Goal: Ask a question: Seek information or help from site administrators or community

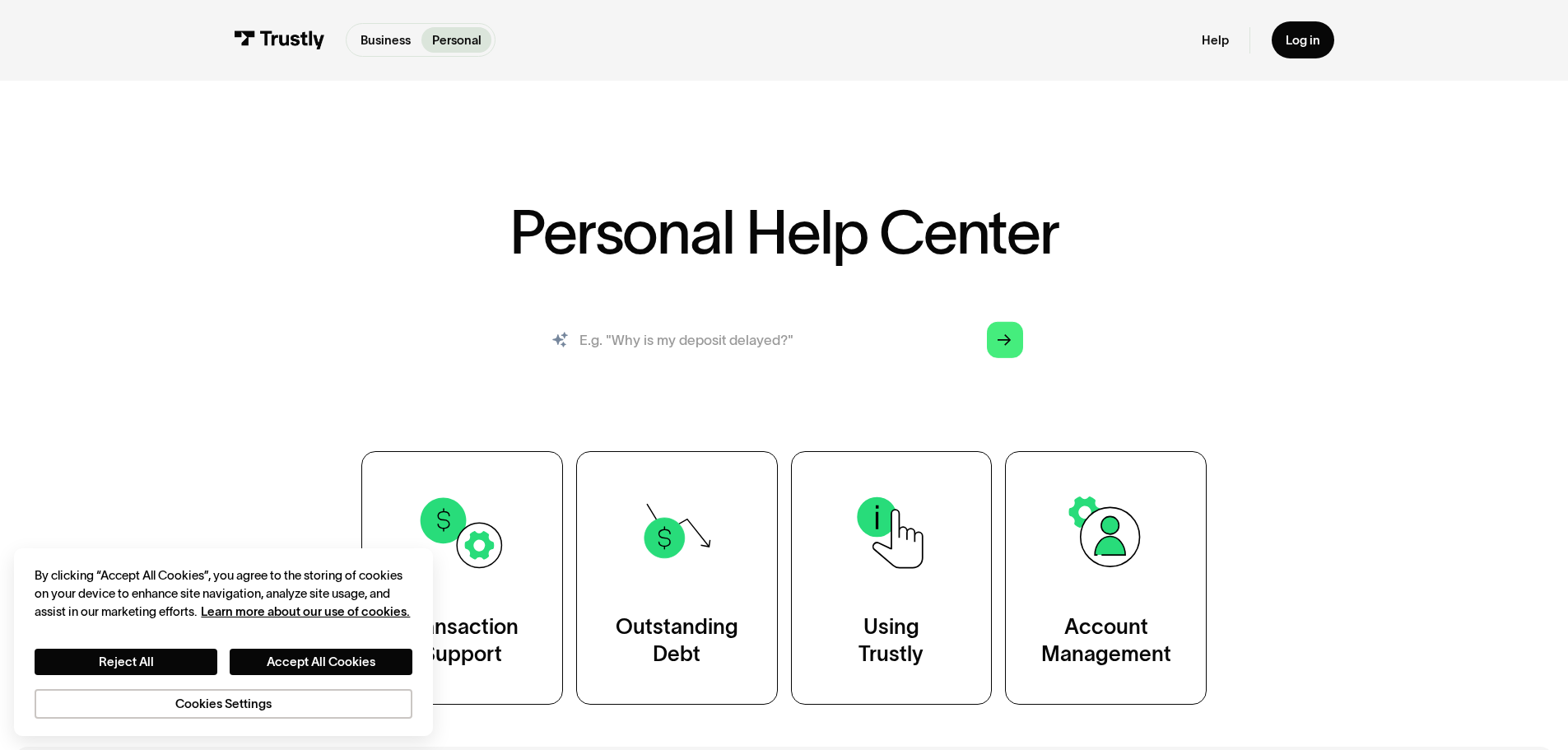
click at [634, 340] on input "search" at bounding box center [784, 340] width 507 height 56
type input "unauthorized transfer"
drag, startPoint x: 1007, startPoint y: 340, endPoint x: 953, endPoint y: 611, distance: 276.3
click at [1006, 340] on icon "Arrow Right" at bounding box center [1004, 340] width 14 height 15
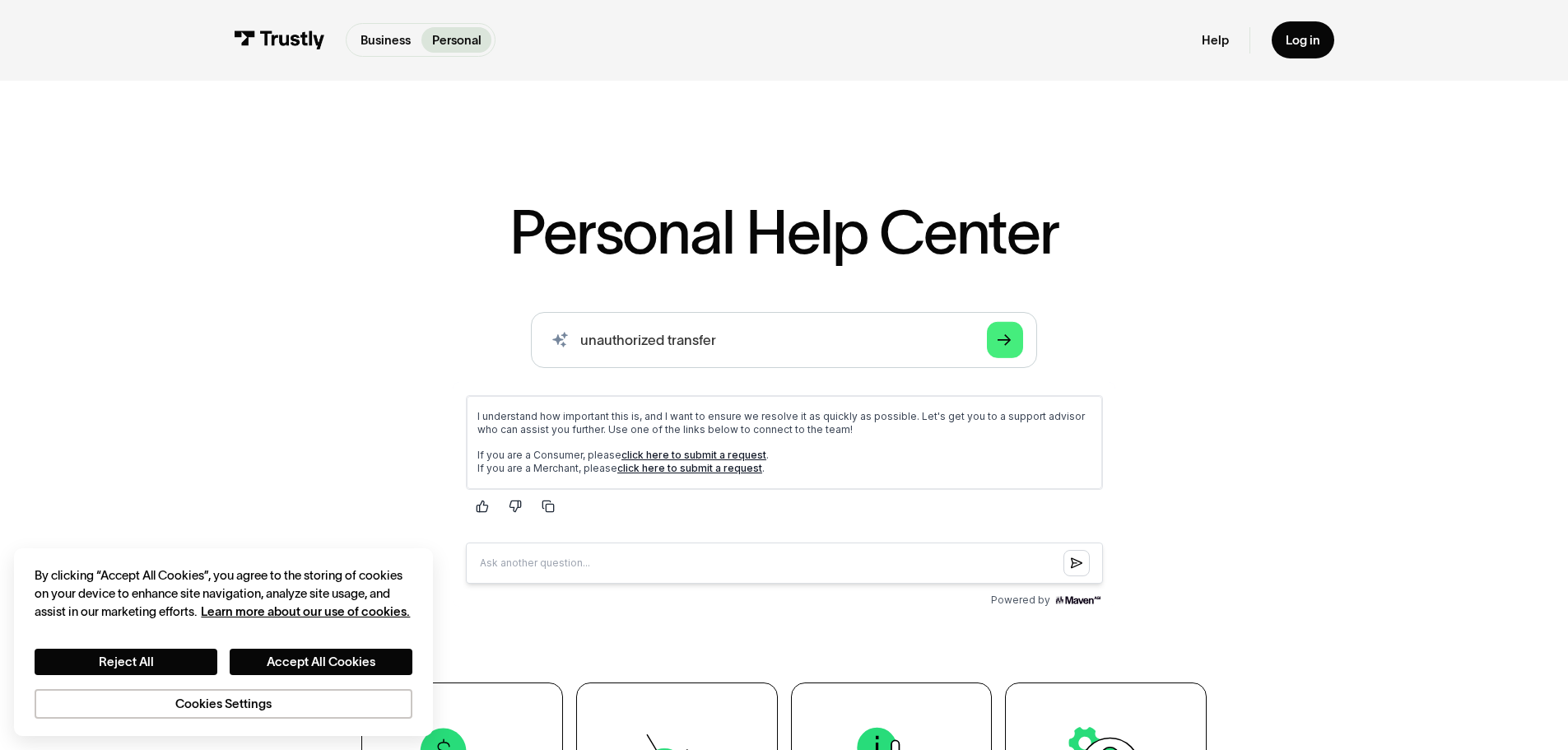
click at [695, 448] on link "click here to submit a request" at bounding box center [694, 454] width 145 height 13
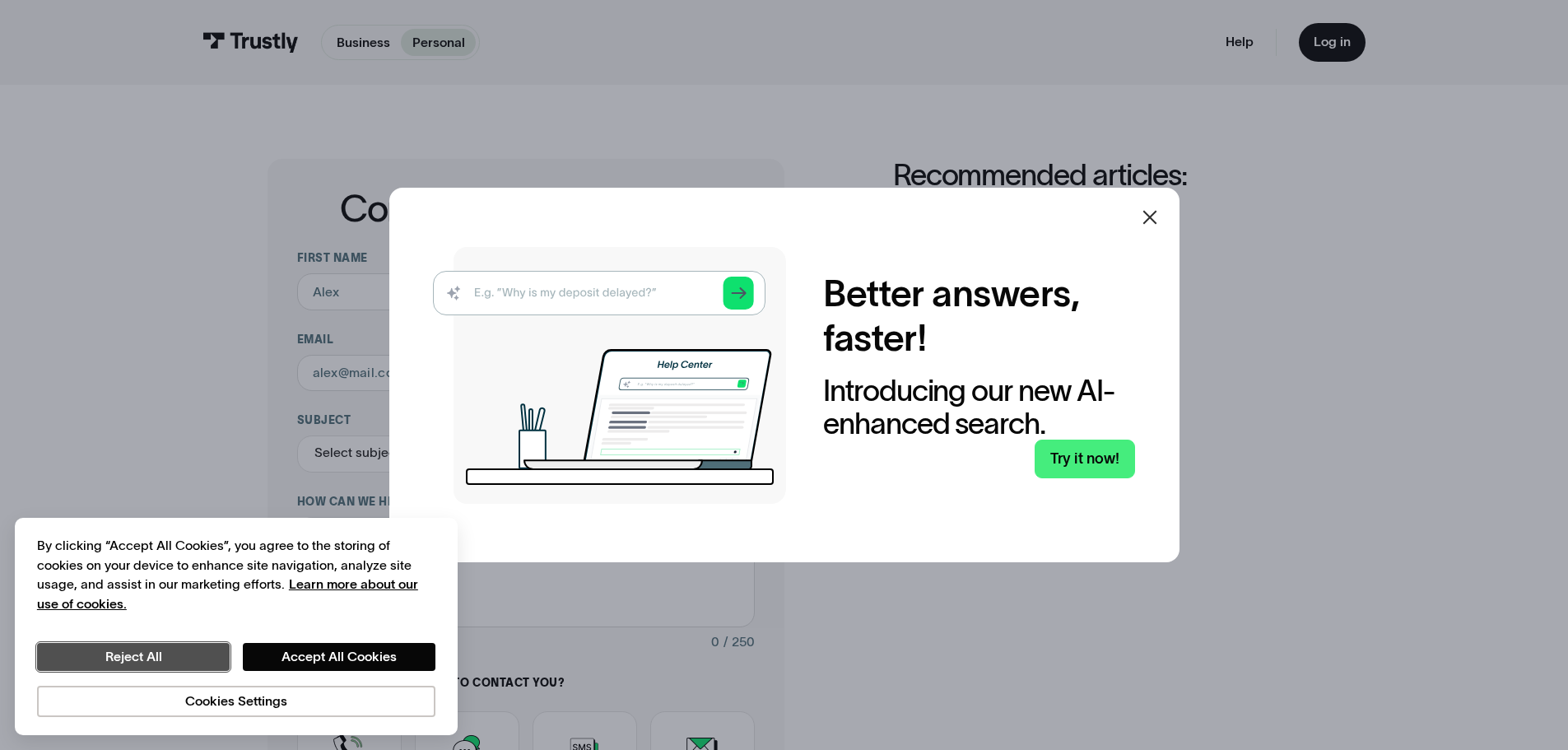
click at [136, 652] on button "Reject All" at bounding box center [133, 656] width 192 height 28
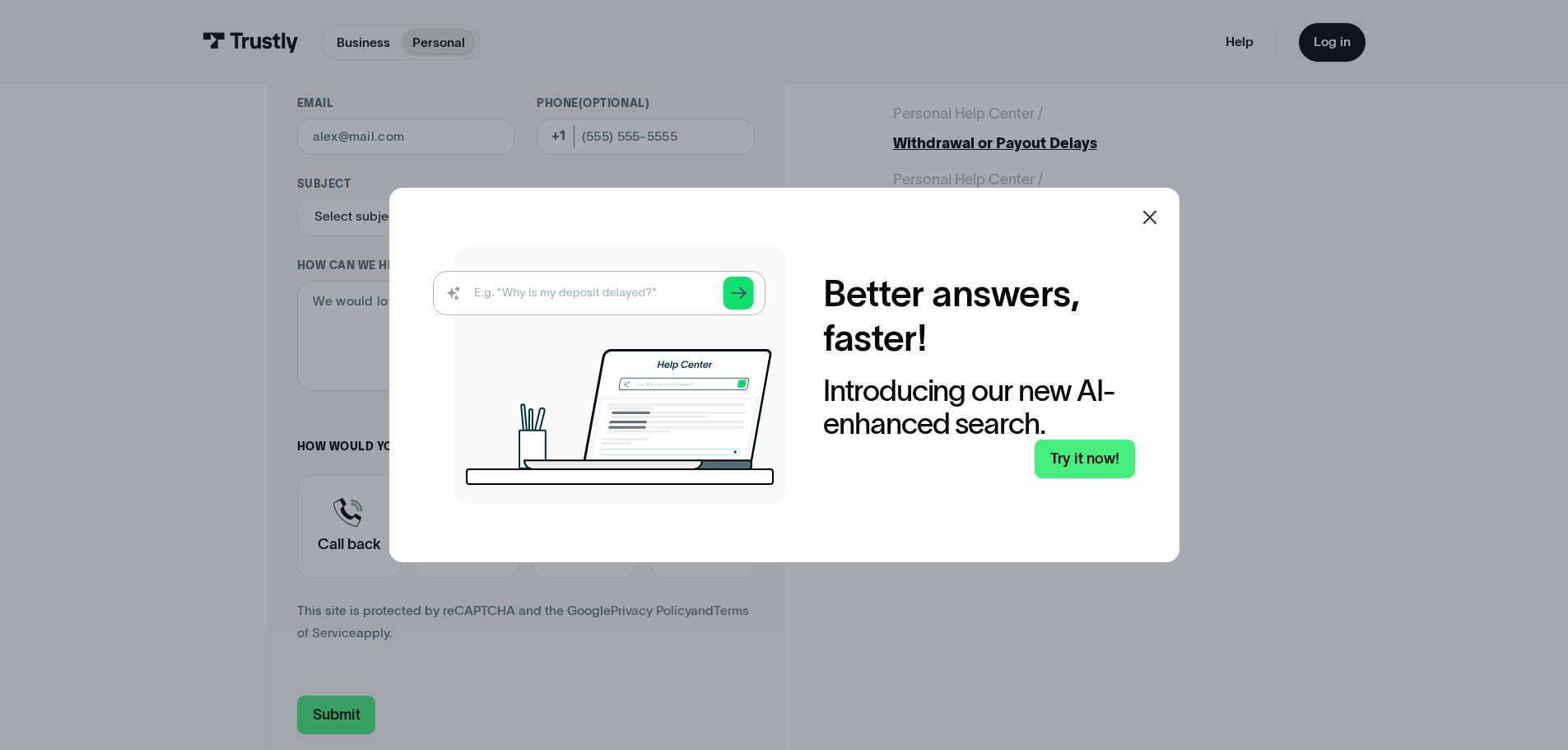
scroll to position [330, 0]
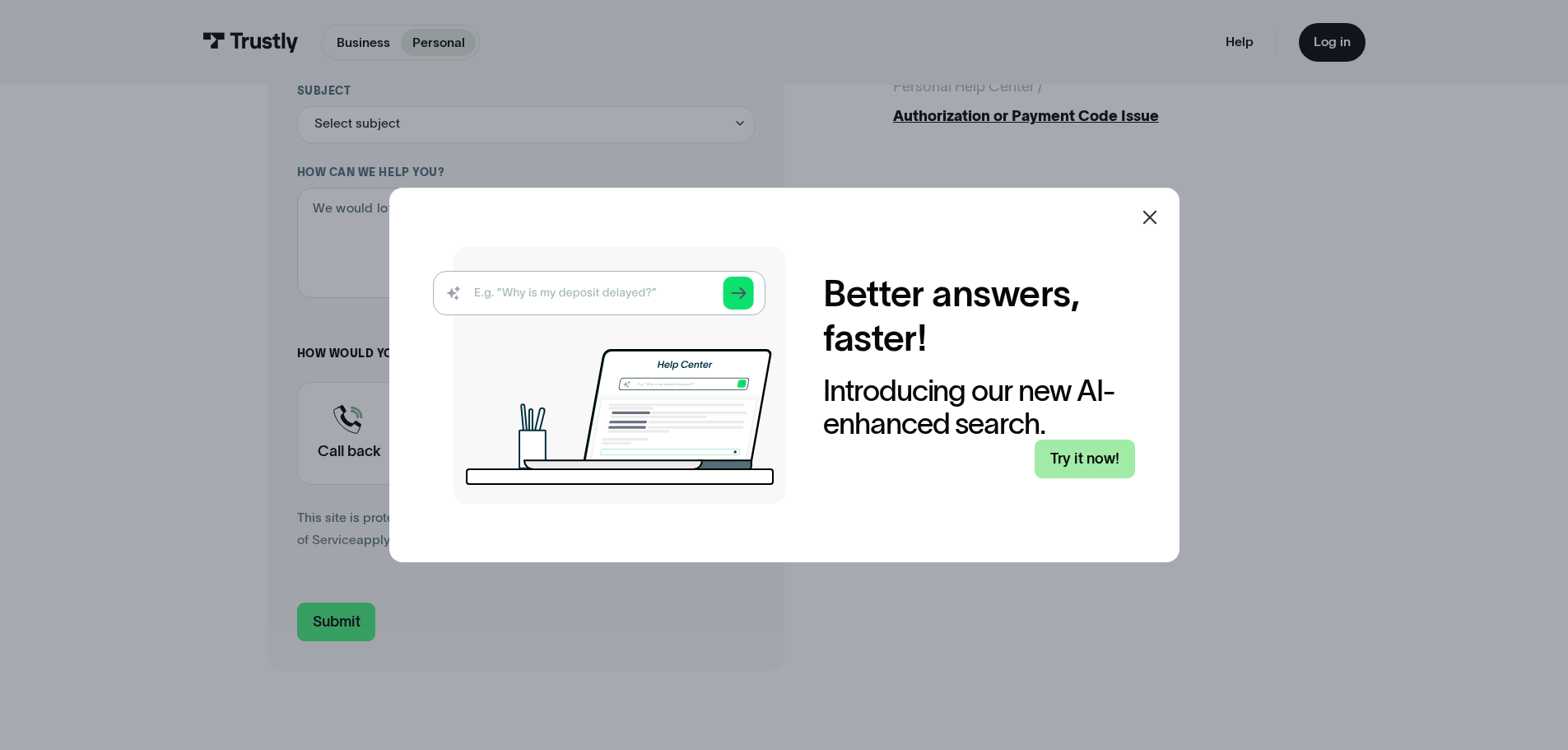
click at [1088, 456] on link "Try it now!" at bounding box center [1085, 459] width 101 height 39
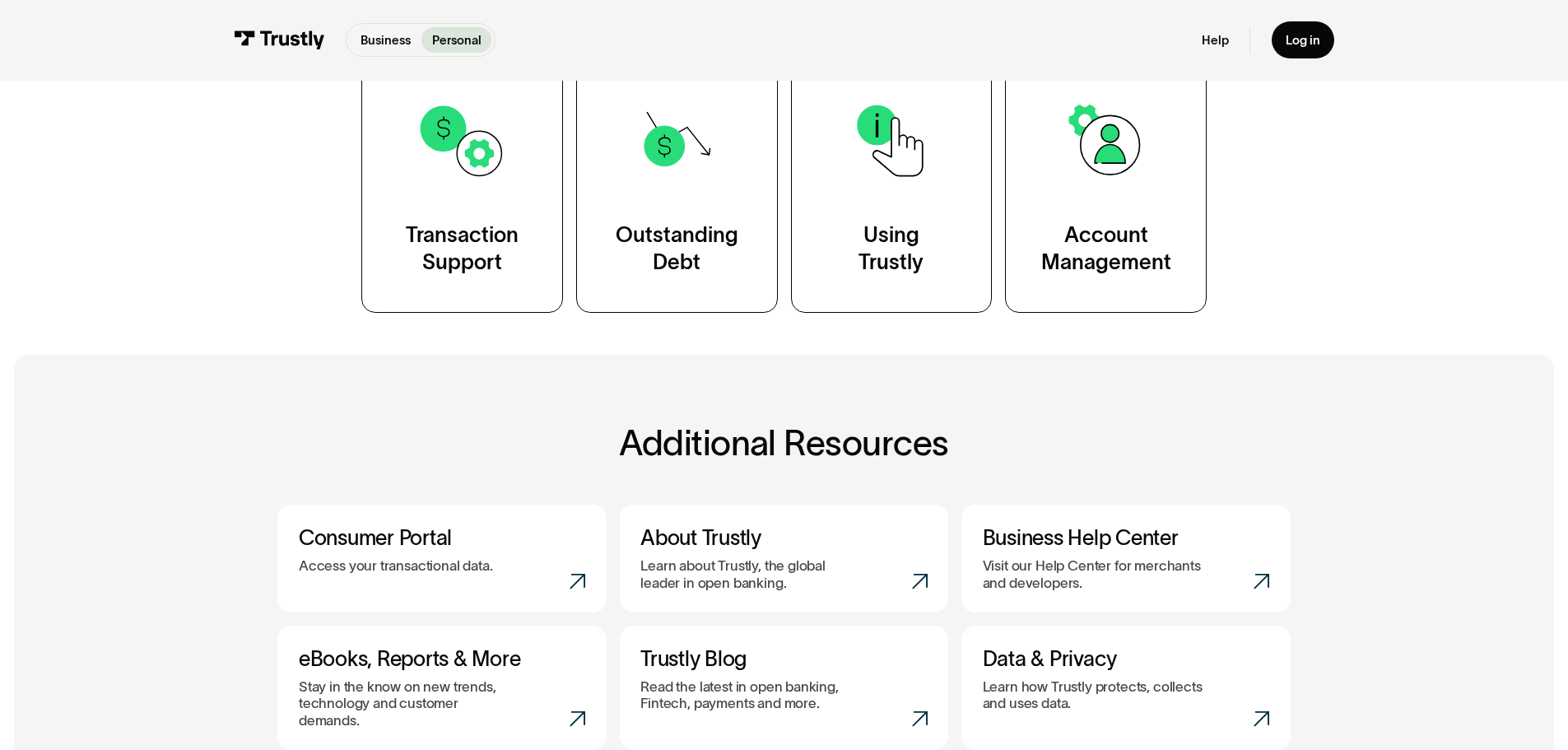
scroll to position [494, 0]
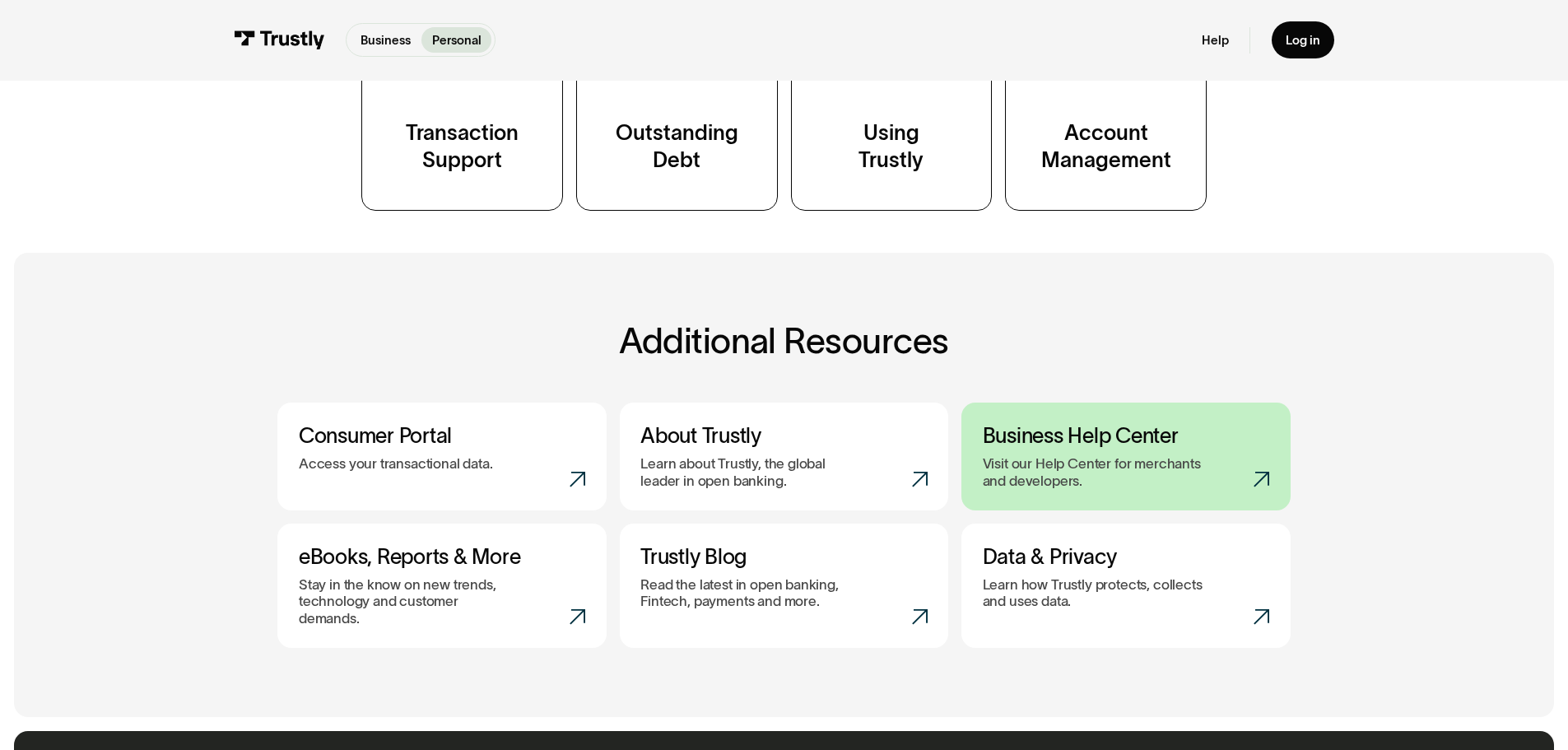
click at [1263, 475] on icon at bounding box center [1261, 479] width 15 height 15
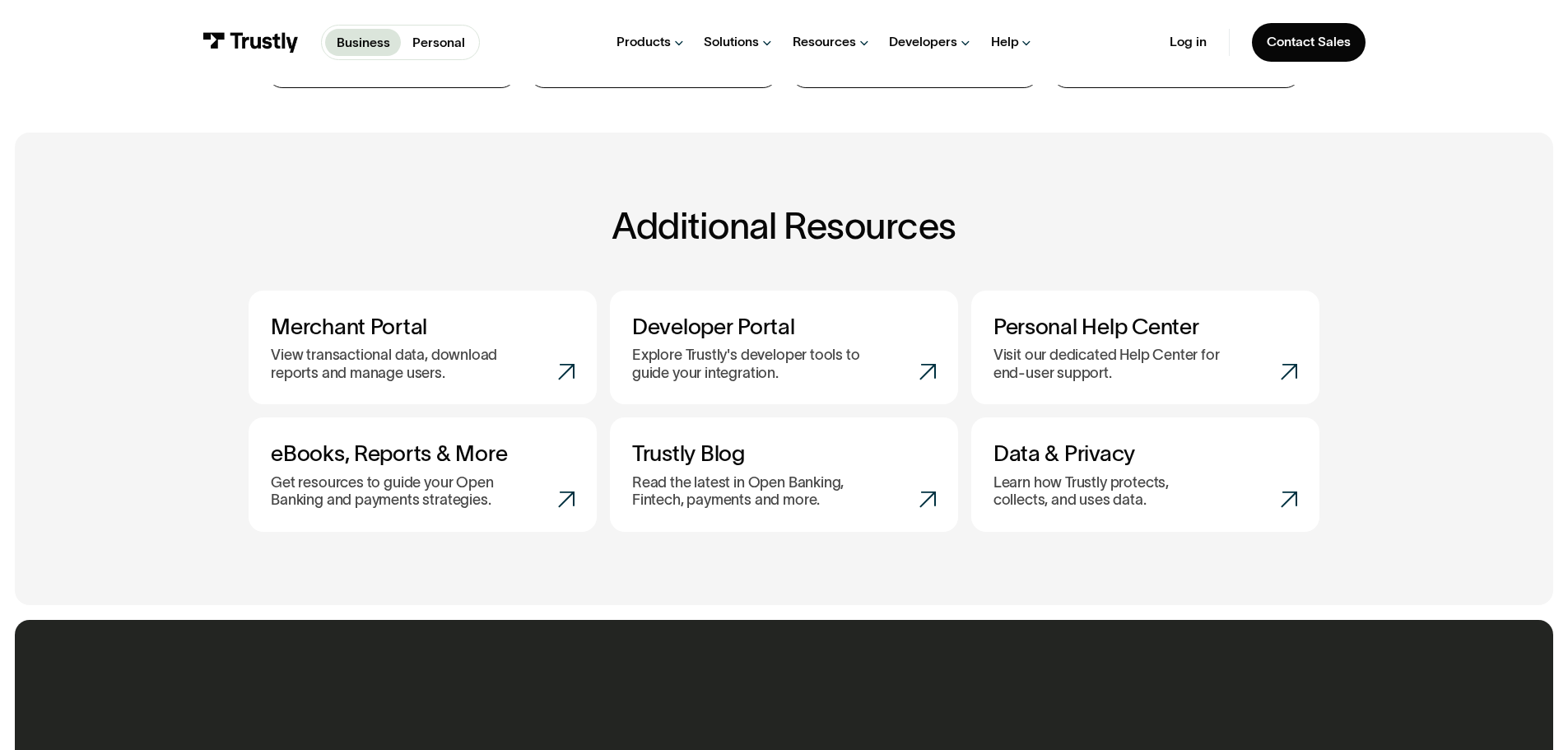
scroll to position [658, 0]
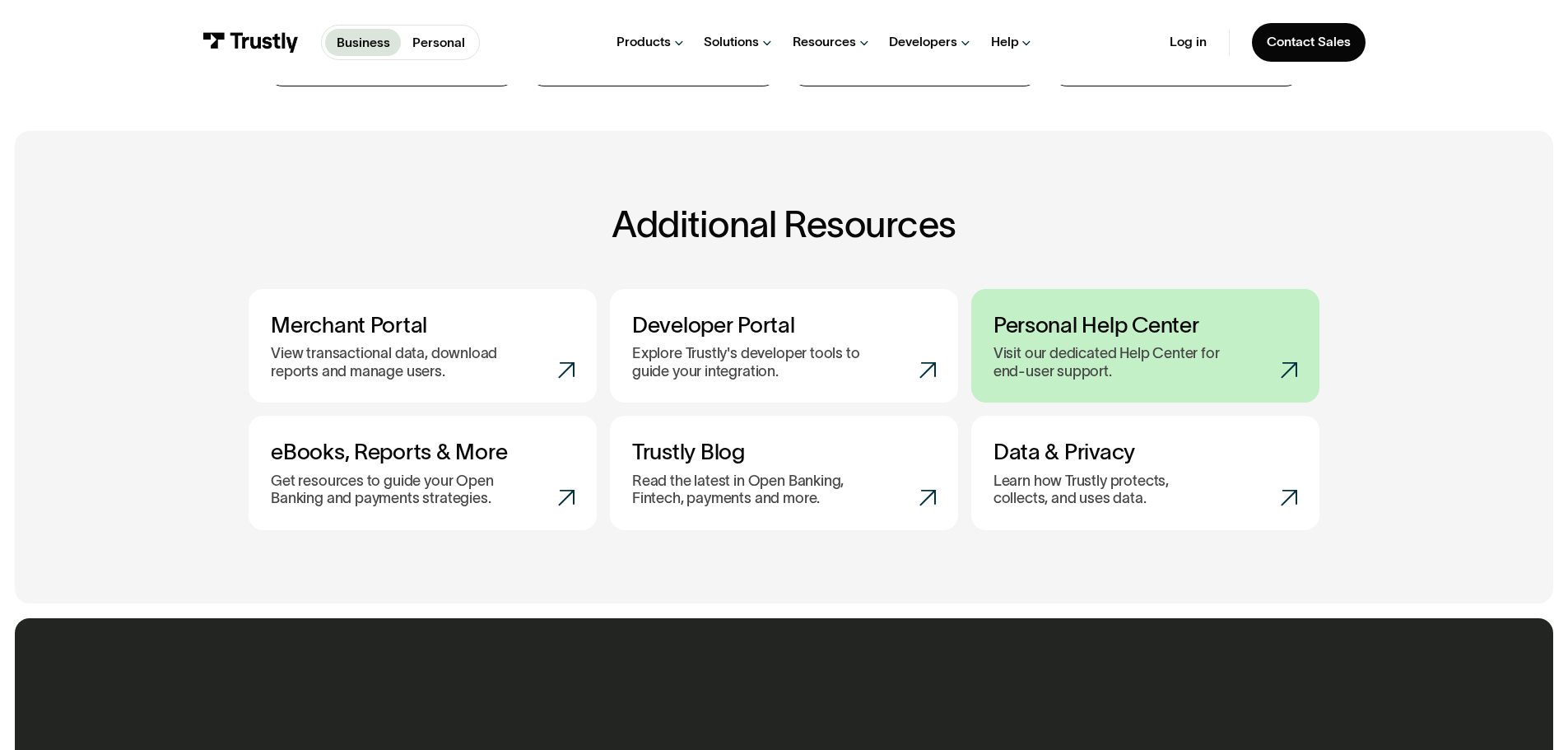
click at [1284, 361] on div "Visit our dedicated Help Center for end-user support." at bounding box center [1145, 362] width 304 height 35
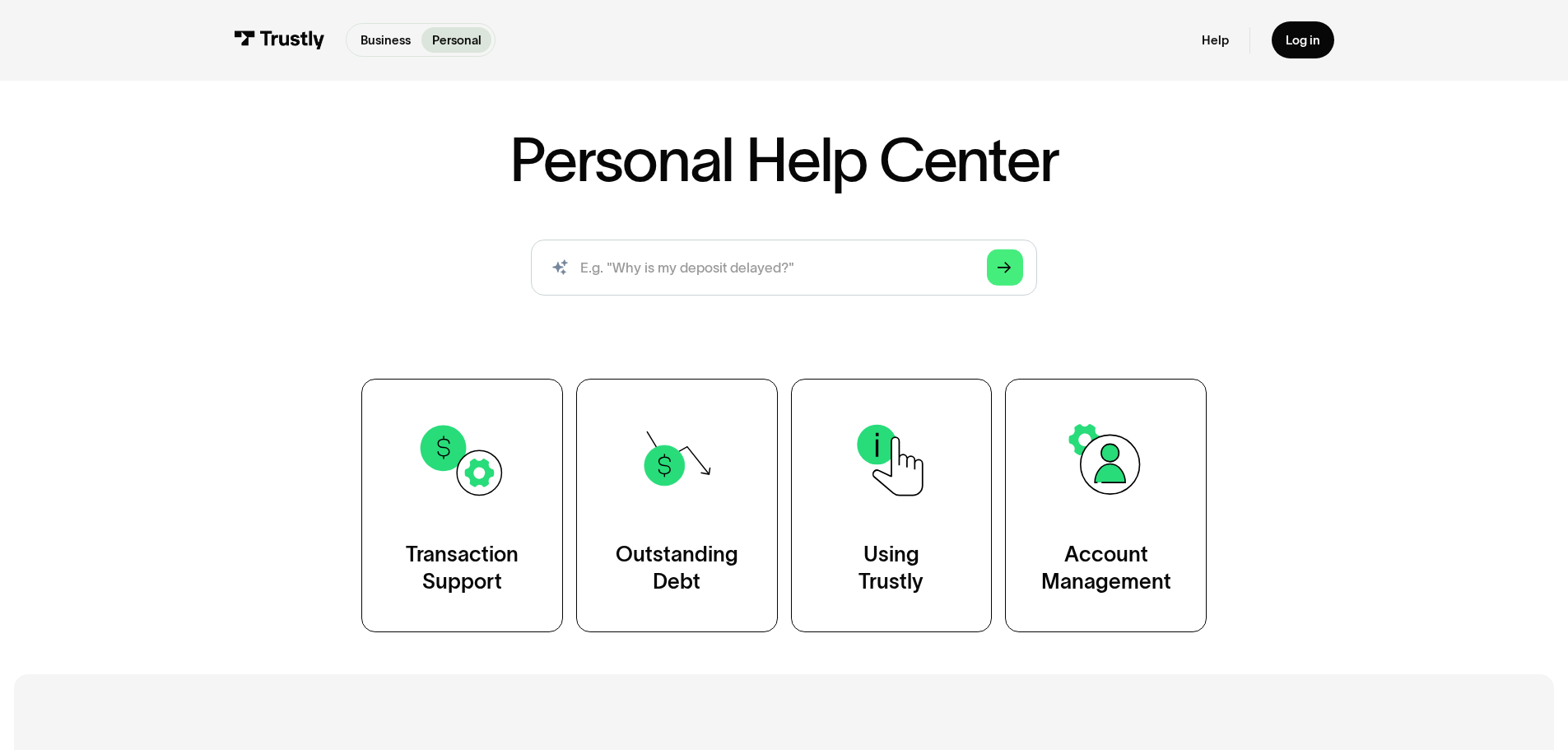
scroll to position [164, 0]
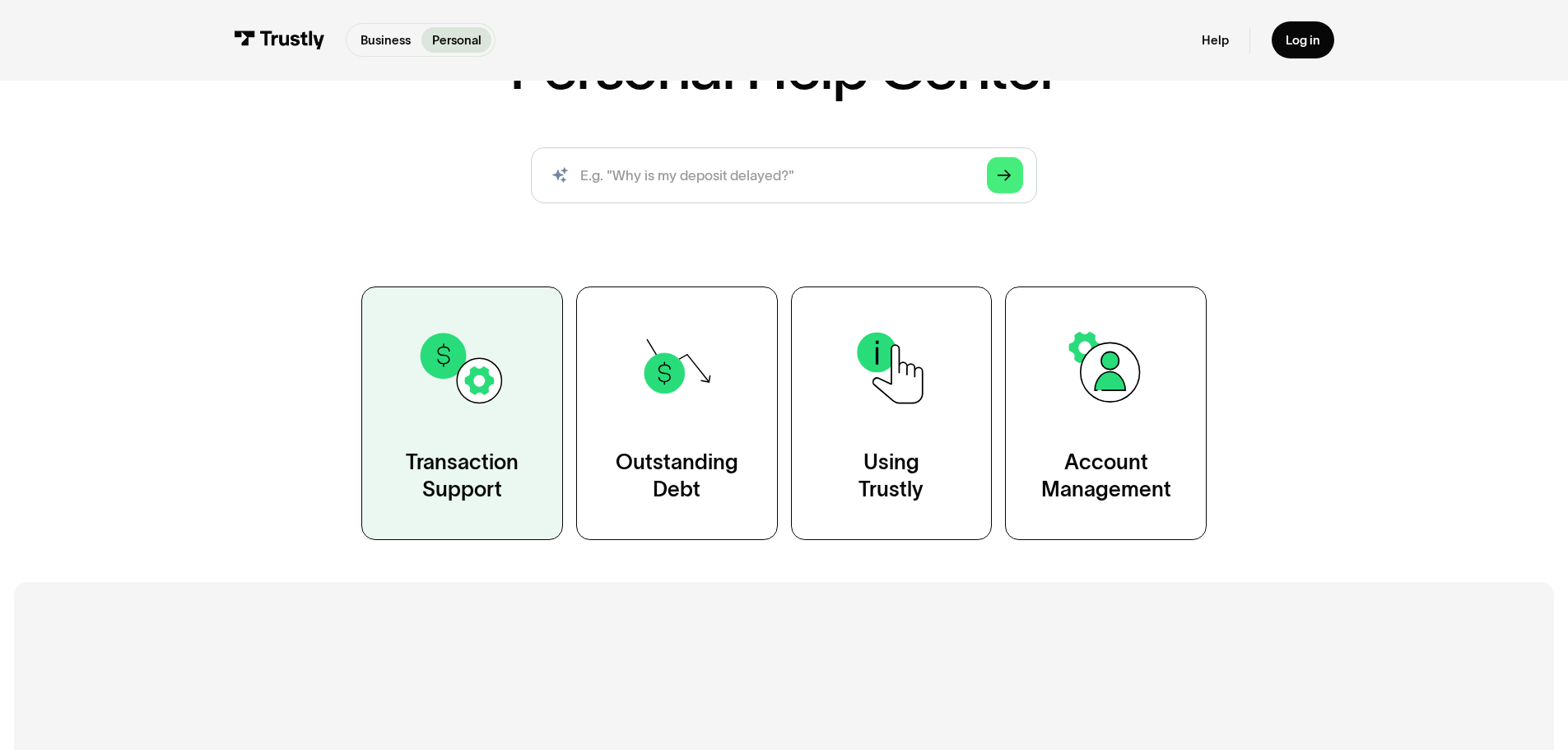
click at [471, 376] on img at bounding box center [462, 368] width 91 height 91
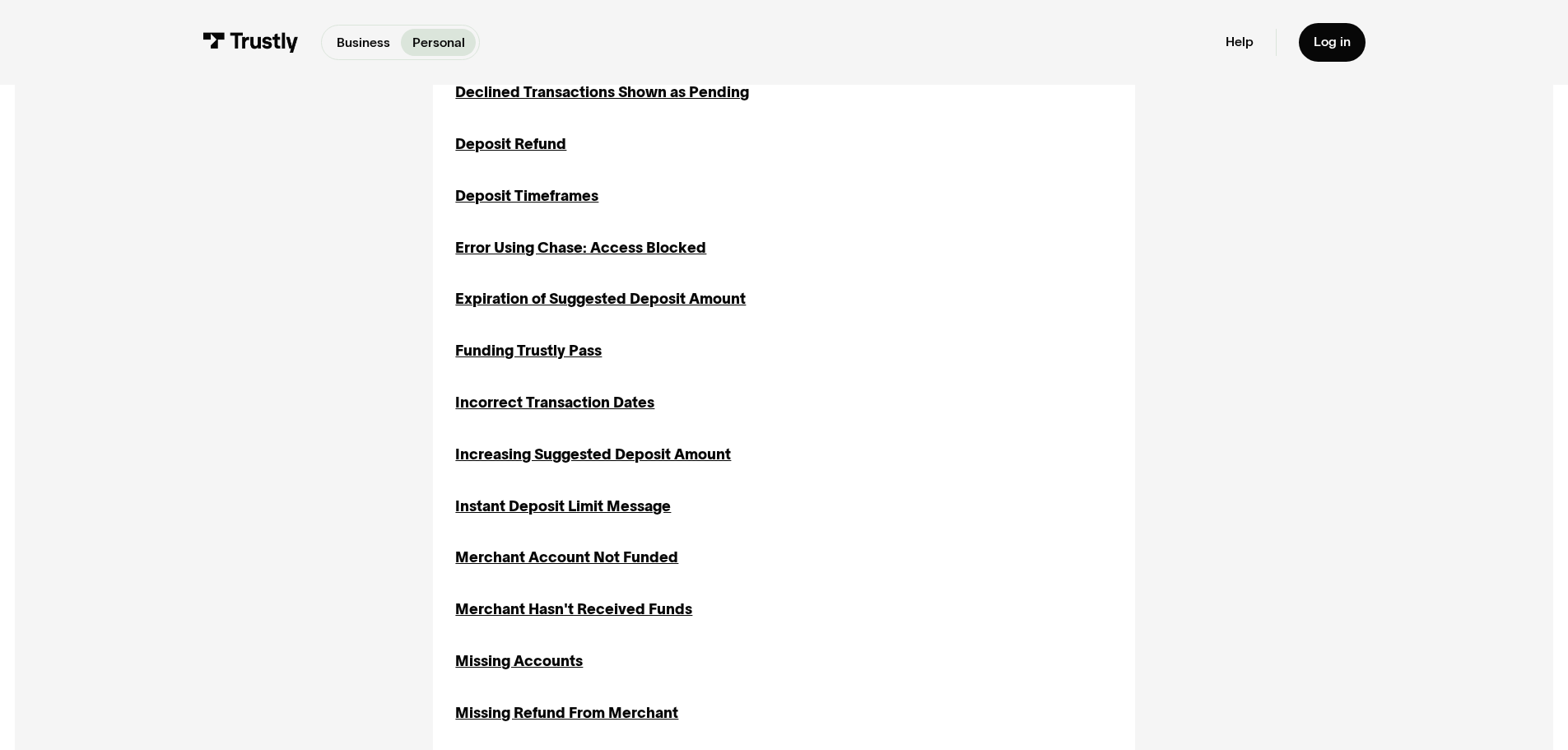
scroll to position [988, 0]
